Goal: Task Accomplishment & Management: Complete application form

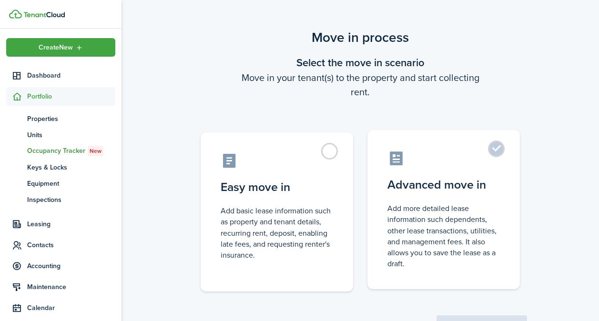
scroll to position [5, 0]
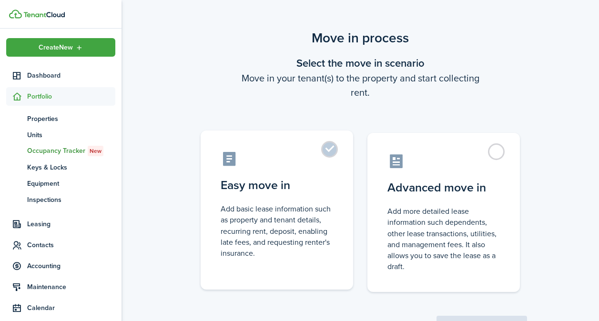
click at [326, 150] on label "Easy move in Add basic lease information such as property and tenant details, r…" at bounding box center [277, 210] width 153 height 159
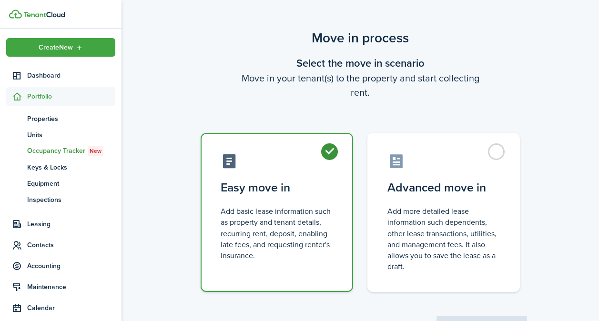
radio input "true"
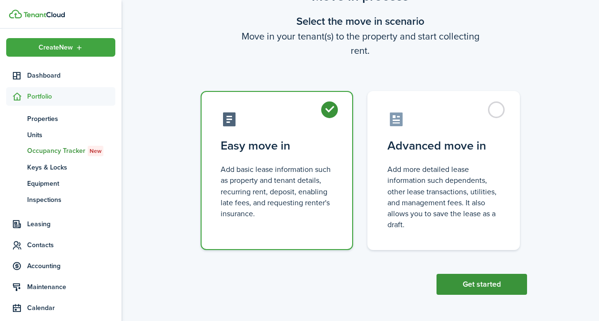
click at [460, 287] on button "Get started" at bounding box center [482, 284] width 91 height 21
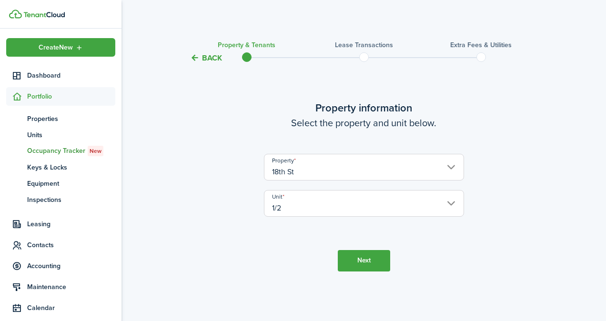
click at [356, 262] on button "Next" at bounding box center [364, 260] width 52 height 21
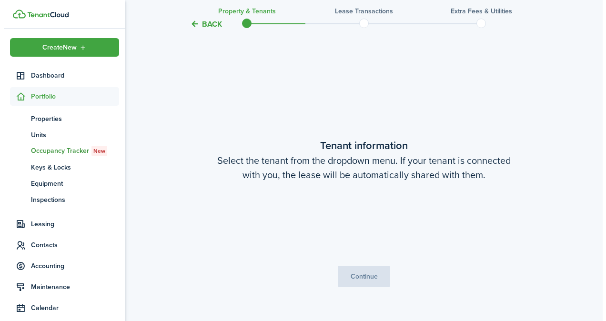
scroll to position [257, 0]
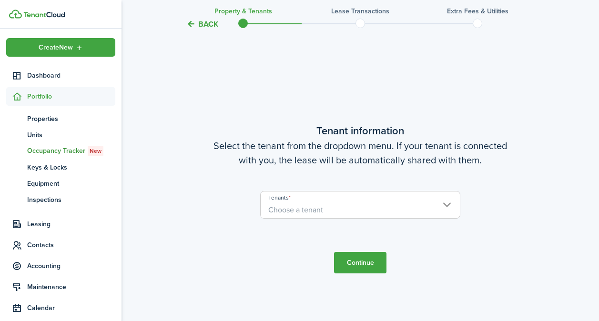
click at [362, 211] on span "Choose a tenant" at bounding box center [360, 210] width 199 height 16
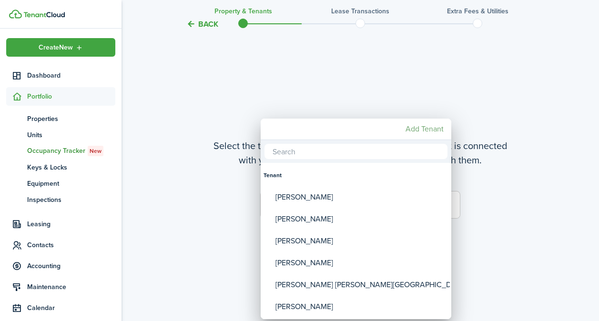
click at [416, 128] on mbsc-button "Add Tenant" at bounding box center [425, 129] width 46 height 17
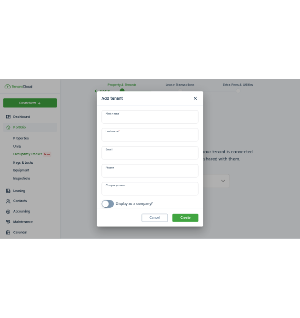
scroll to position [0, 0]
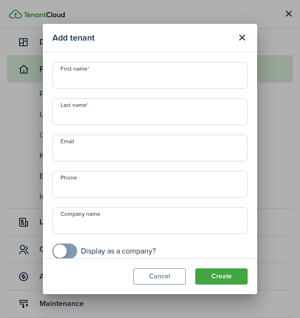
click at [141, 80] on input "First name" at bounding box center [149, 75] width 195 height 27
type input "[PERSON_NAME]"
click at [128, 120] on input "Last name" at bounding box center [149, 111] width 195 height 27
type input "[PERSON_NAME]"
click at [127, 144] on input "Email" at bounding box center [149, 147] width 195 height 27
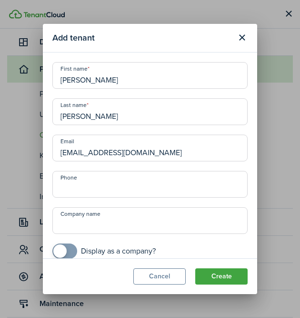
scroll to position [10, 0]
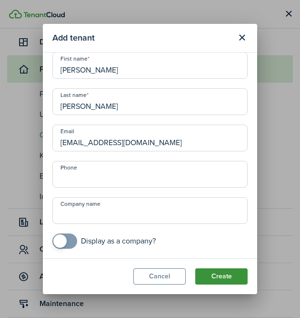
type input "[EMAIL_ADDRESS][DOMAIN_NAME]"
click at [217, 282] on button "Create" at bounding box center [221, 276] width 52 height 16
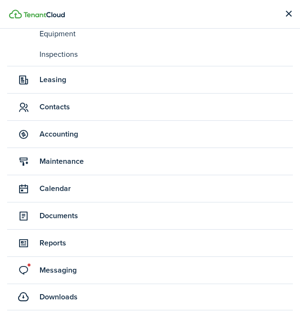
scroll to position [0, 0]
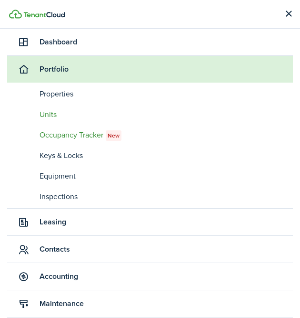
click at [44, 113] on span "Units" at bounding box center [167, 114] width 254 height 11
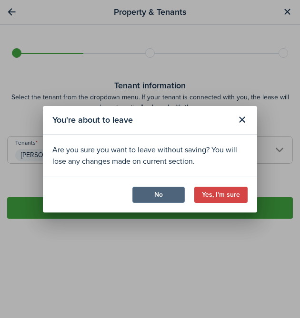
click at [170, 195] on button "No" at bounding box center [159, 194] width 52 height 16
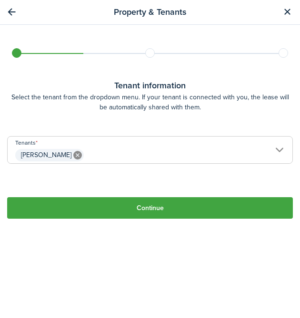
click at [143, 206] on button "Continue" at bounding box center [150, 207] width 286 height 21
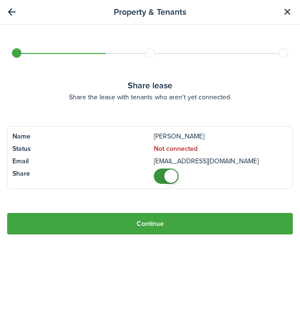
click at [134, 230] on button "Continue" at bounding box center [150, 223] width 286 height 21
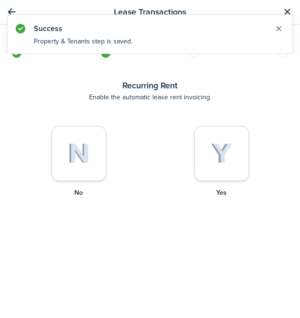
click at [219, 159] on img at bounding box center [221, 153] width 21 height 21
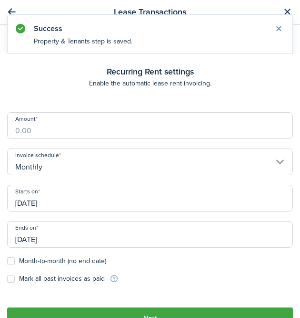
click at [191, 132] on input "Amount" at bounding box center [150, 125] width 286 height 27
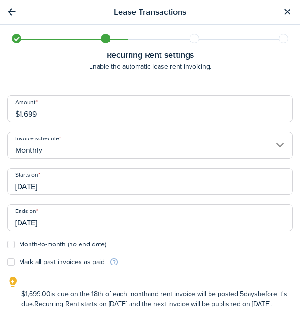
scroll to position [17, 0]
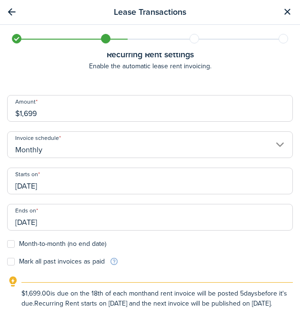
click at [145, 180] on input "[DATE]" at bounding box center [150, 180] width 286 height 27
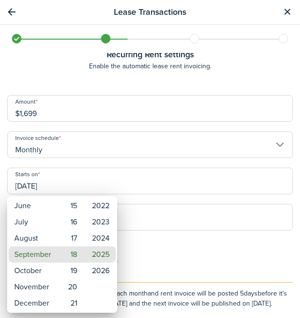
type input "$1,699.00"
click at [28, 274] on mbsc-wheel-item "October" at bounding box center [33, 270] width 48 height 16
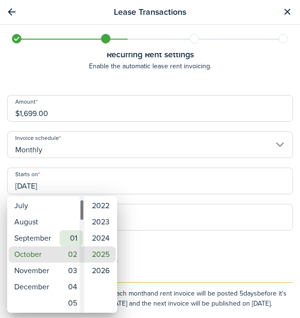
click at [76, 239] on mbsc-wheel-item "01" at bounding box center [71, 238] width 23 height 16
type input "[DATE]"
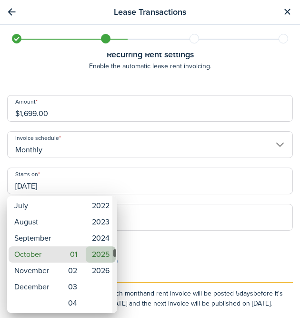
click at [96, 255] on mbsc-wheel-item "2025" at bounding box center [101, 254] width 30 height 16
click at [151, 240] on div at bounding box center [150, 159] width 453 height 470
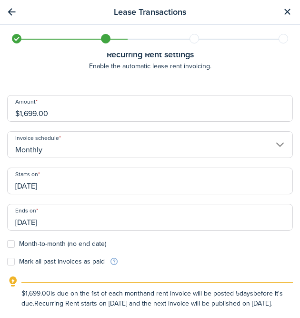
click at [153, 219] on input "[DATE]" at bounding box center [150, 217] width 286 height 27
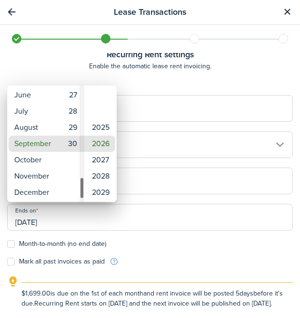
type input "[DATE]"
click at [72, 141] on mbsc-wheel-item "30" at bounding box center [71, 143] width 23 height 16
click at [151, 260] on div at bounding box center [150, 159] width 453 height 470
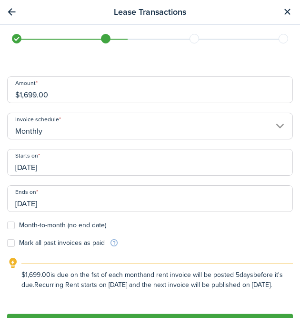
scroll to position [75, 0]
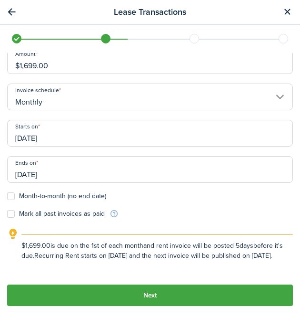
click at [135, 291] on button "Next" at bounding box center [150, 294] width 286 height 21
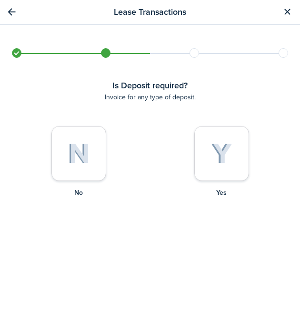
scroll to position [0, 0]
click at [211, 163] on img at bounding box center [221, 153] width 21 height 21
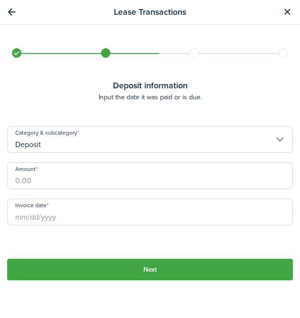
click at [172, 177] on input "Amount" at bounding box center [150, 175] width 286 height 27
click at [145, 221] on input "Invoice date" at bounding box center [150, 211] width 286 height 27
type input "$1,949.00"
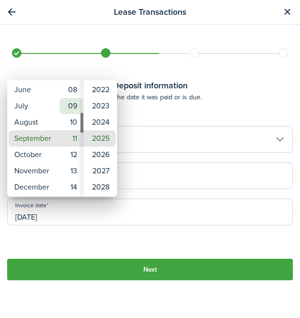
click at [74, 112] on mbsc-wheel-item "09" at bounding box center [71, 106] width 23 height 16
type input "[DATE]"
click at [74, 133] on mbsc-wheel-item "09" at bounding box center [71, 138] width 23 height 16
click at [79, 240] on div at bounding box center [150, 159] width 453 height 470
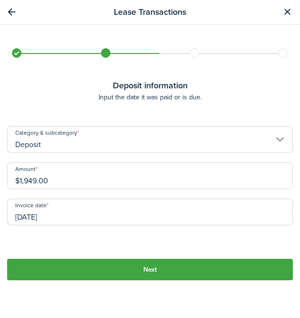
click at [131, 267] on button "Next" at bounding box center [150, 268] width 286 height 21
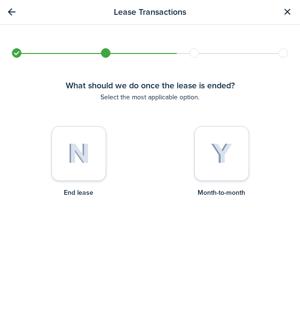
click at [79, 145] on img at bounding box center [79, 153] width 22 height 21
radio input "true"
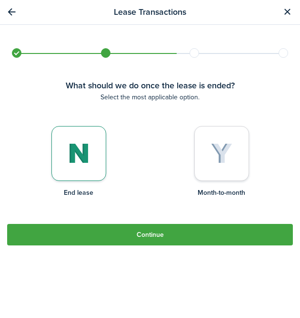
click at [154, 231] on button "Continue" at bounding box center [150, 234] width 286 height 21
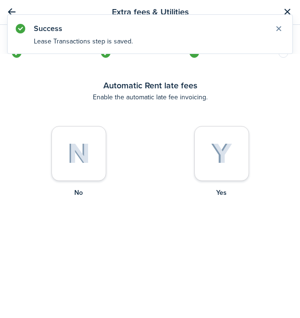
click at [216, 157] on img at bounding box center [221, 153] width 21 height 21
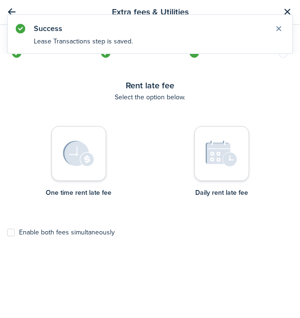
click at [10, 232] on label "Enable both fees simultaneously" at bounding box center [61, 232] width 108 height 8
click at [7, 232] on input "Enable both fees simultaneously" at bounding box center [7, 232] width 0 height 0
checkbox input "true"
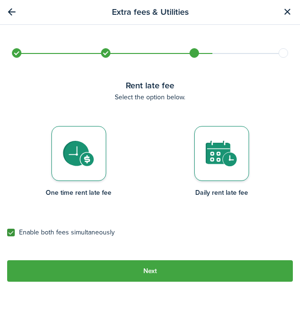
click at [152, 276] on button "Next" at bounding box center [150, 270] width 286 height 21
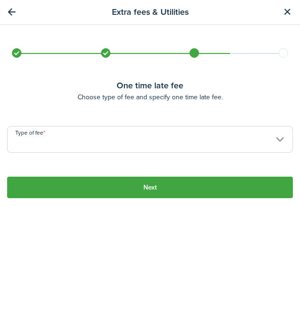
click at [114, 136] on input "Type of fee" at bounding box center [150, 139] width 286 height 27
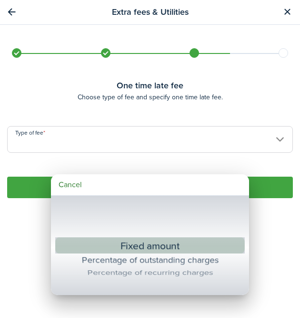
click at [158, 243] on div "Fixed amount" at bounding box center [150, 244] width 154 height 17
type input "Fixed amount"
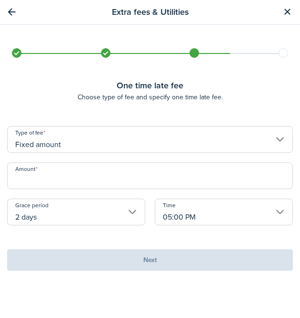
click at [139, 172] on input "Amount" at bounding box center [150, 175] width 286 height 27
type input "$75.00"
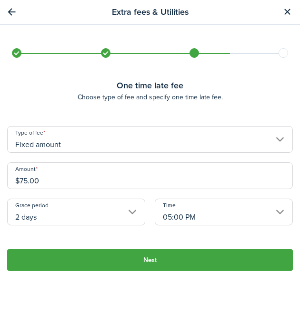
click at [198, 259] on button "Next" at bounding box center [150, 259] width 286 height 21
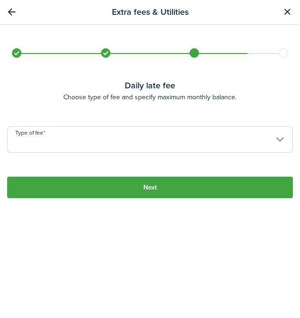
click at [164, 143] on input "Type of fee" at bounding box center [150, 139] width 286 height 27
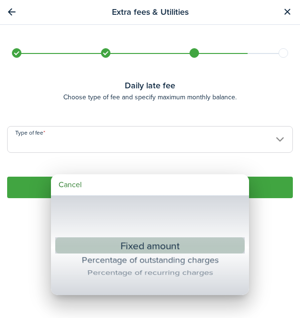
click at [154, 240] on div "Fixed amount" at bounding box center [150, 244] width 154 height 17
type input "Fixed amount"
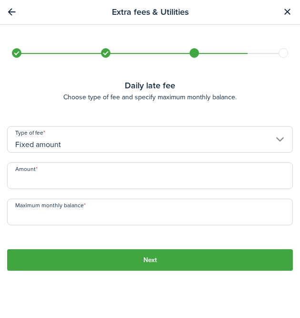
click at [137, 171] on input "Amount" at bounding box center [150, 175] width 286 height 27
type input "$25.00"
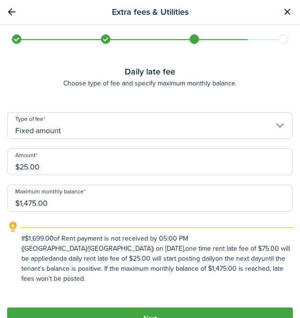
click at [41, 200] on input "$1,475.00" at bounding box center [150, 198] width 286 height 27
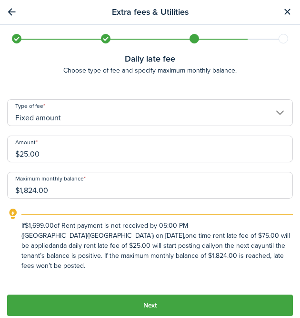
click at [117, 190] on input "$1,824.00" at bounding box center [150, 185] width 286 height 27
type input "$1,824.00"
click at [165, 298] on button "Next" at bounding box center [150, 304] width 286 height 21
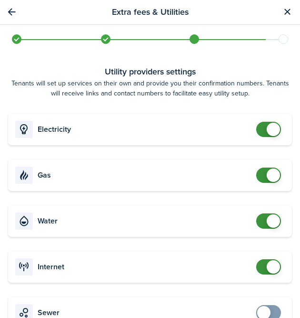
checkbox input "false"
click at [267, 133] on span at bounding box center [273, 129] width 13 height 13
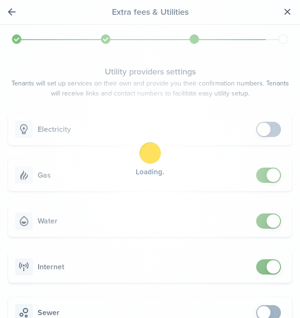
click at [262, 175] on div "Loading" at bounding box center [150, 159] width 300 height 318
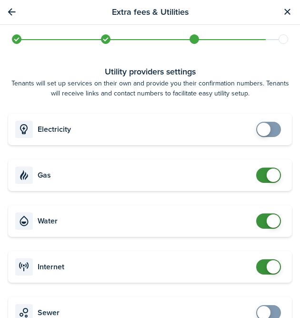
checkbox input "false"
click at [268, 167] on span at bounding box center [269, 174] width 10 height 15
checkbox input "false"
click at [269, 220] on span at bounding box center [273, 220] width 13 height 13
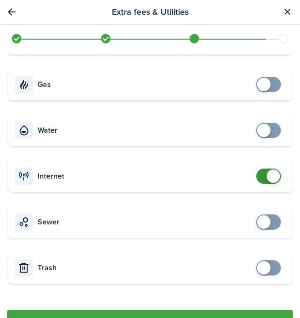
scroll to position [116, 0]
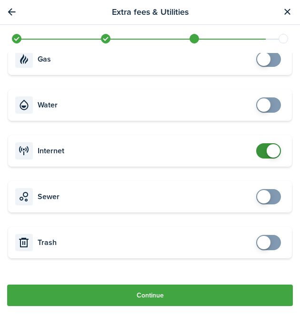
click at [111, 287] on button "Continue" at bounding box center [150, 294] width 286 height 21
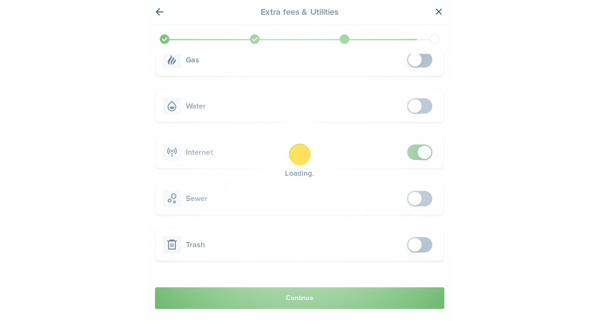
scroll to position [0, 0]
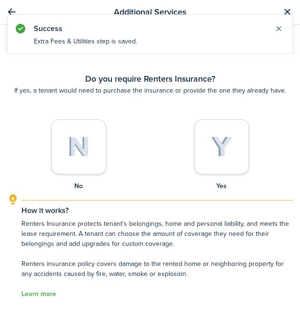
click at [221, 149] on img at bounding box center [221, 146] width 21 height 21
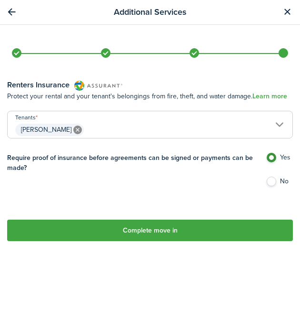
click at [266, 184] on label "No" at bounding box center [279, 183] width 27 height 14
radio input "false"
radio input "true"
click at [176, 236] on button "Complete move in" at bounding box center [150, 229] width 286 height 21
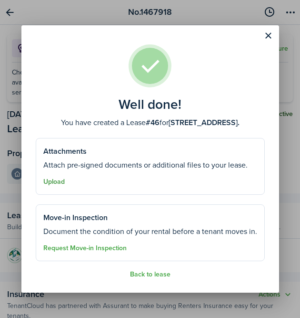
click at [58, 183] on button "Upload" at bounding box center [53, 182] width 21 height 8
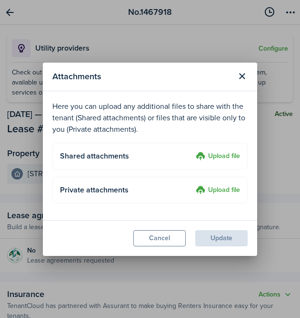
click at [164, 151] on h4 "Shared attachments" at bounding box center [126, 155] width 133 height 11
click at [224, 155] on label "Upload file" at bounding box center [218, 156] width 44 height 11
click at [193, 151] on input "Upload file" at bounding box center [193, 151] width 0 height 0
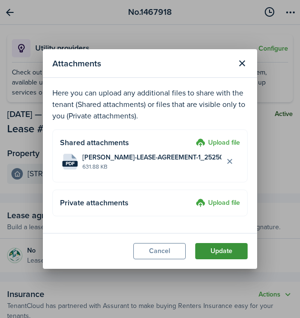
click at [229, 253] on button "Update" at bounding box center [221, 251] width 52 height 16
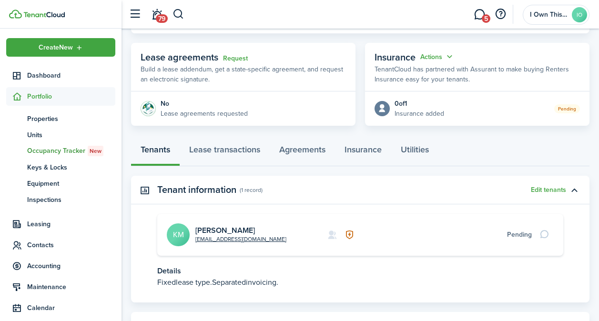
scroll to position [160, 0]
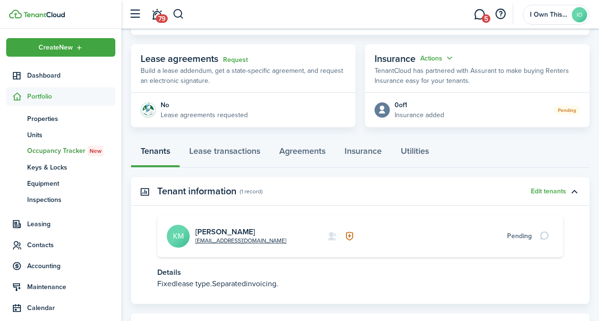
click at [179, 235] on avatar-text "KM" at bounding box center [178, 236] width 23 height 23
click at [204, 233] on link "[PERSON_NAME]" at bounding box center [225, 231] width 60 height 11
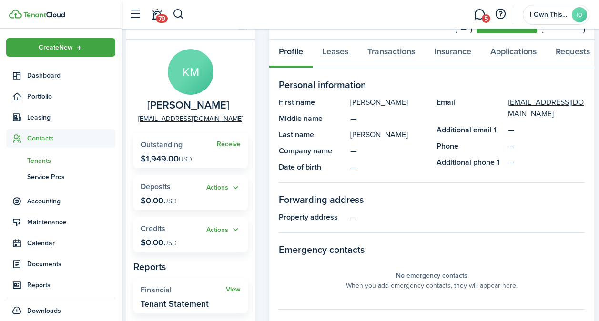
scroll to position [45, 0]
click at [235, 143] on link "Receive" at bounding box center [229, 144] width 24 height 8
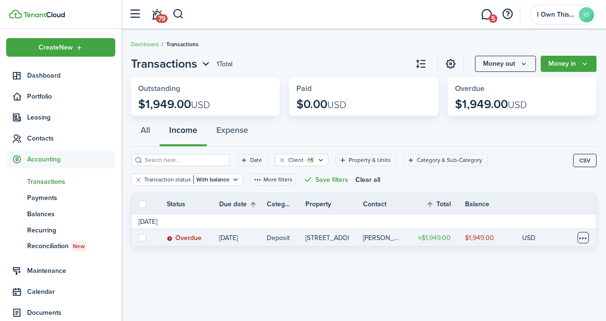
click at [583, 237] on table-menu-btn-icon at bounding box center [583, 237] width 11 height 11
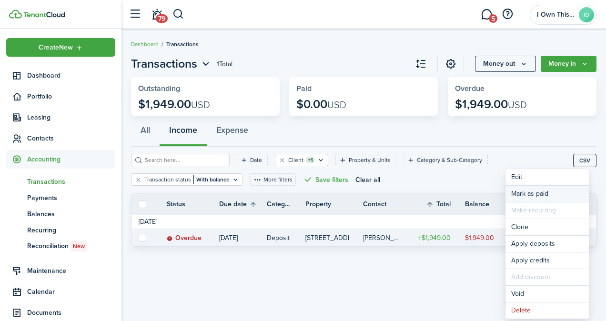
click at [547, 194] on link "Mark as paid" at bounding box center [547, 194] width 83 height 16
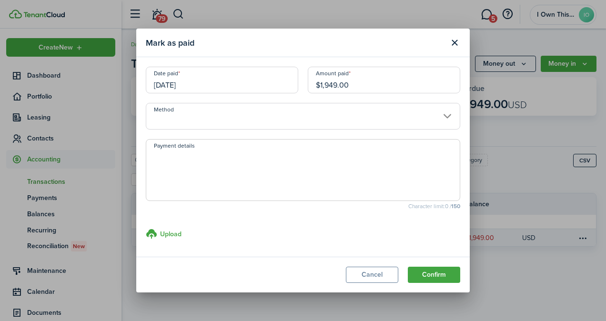
click at [253, 120] on input "Method" at bounding box center [303, 116] width 315 height 27
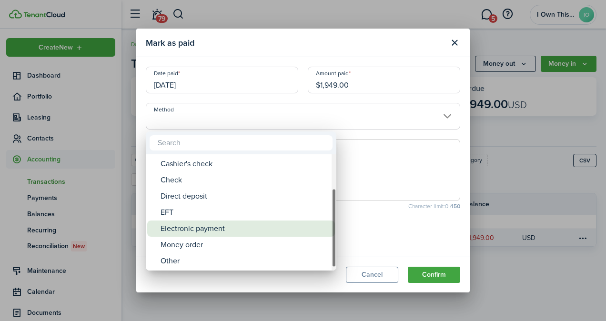
click at [257, 232] on div "Electronic payment" at bounding box center [245, 229] width 169 height 16
type input "Electronic payment"
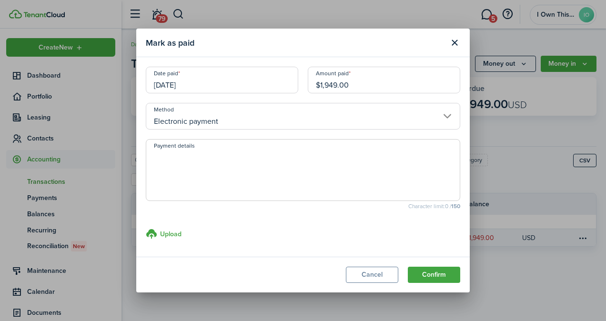
click at [217, 170] on textarea "Payment details" at bounding box center [303, 173] width 314 height 46
type textarea "Zelle on [DATE]"
click at [450, 277] on button "Confirm" at bounding box center [434, 275] width 52 height 16
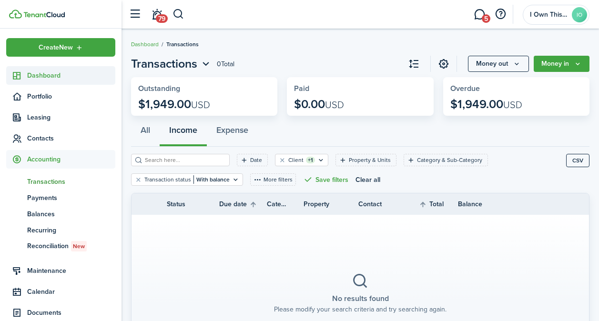
click at [57, 77] on span "Dashboard" at bounding box center [71, 76] width 88 height 10
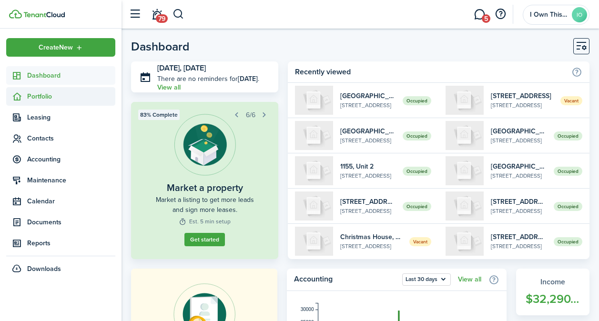
click at [59, 94] on span "Portfolio" at bounding box center [71, 97] width 88 height 10
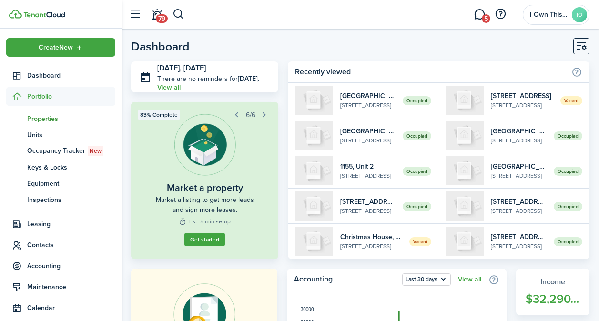
click at [68, 122] on span "Properties" at bounding box center [71, 119] width 88 height 10
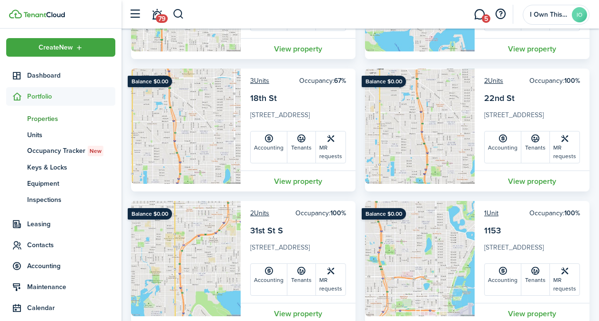
scroll to position [299, 0]
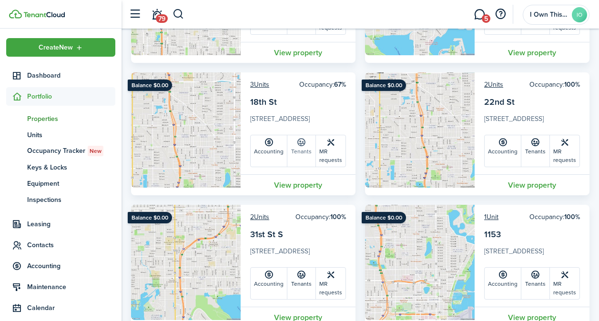
click at [299, 143] on icon at bounding box center [302, 143] width 10 height 10
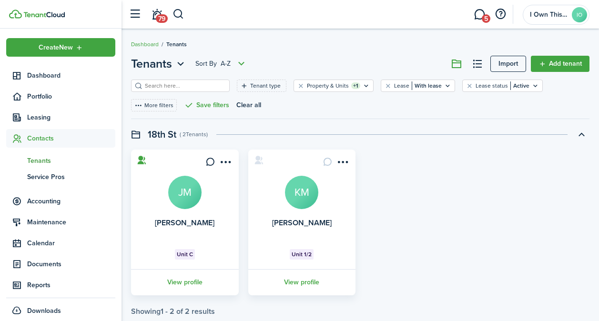
scroll to position [20, 0]
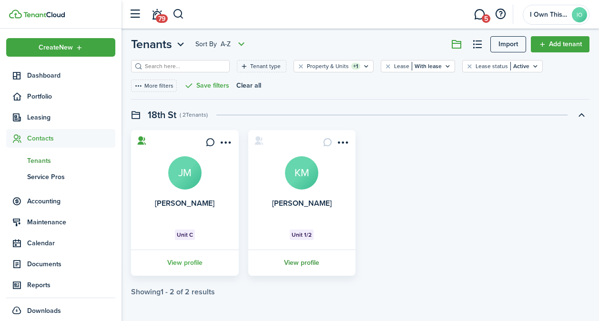
click at [296, 261] on link "View profile" at bounding box center [302, 263] width 111 height 26
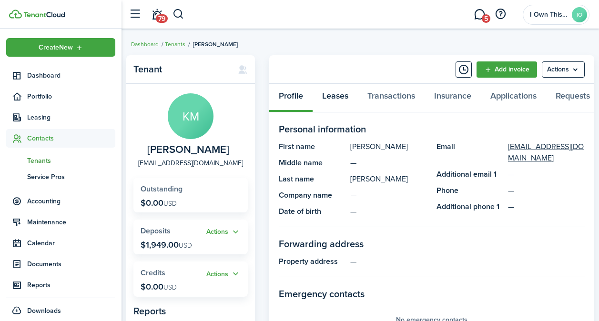
click at [339, 90] on link "Leases" at bounding box center [335, 98] width 45 height 29
